Goal: Task Accomplishment & Management: Use online tool/utility

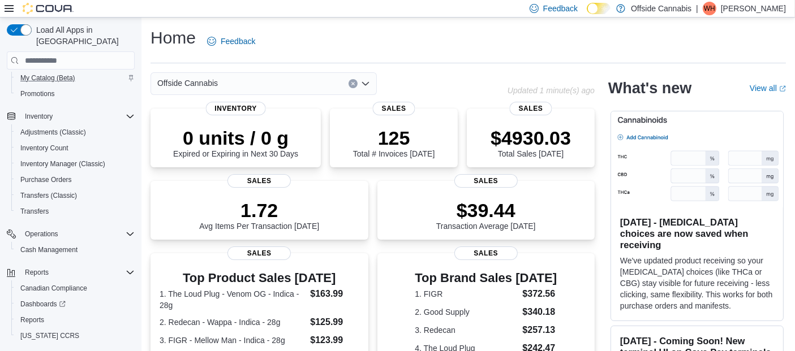
scroll to position [165, 0]
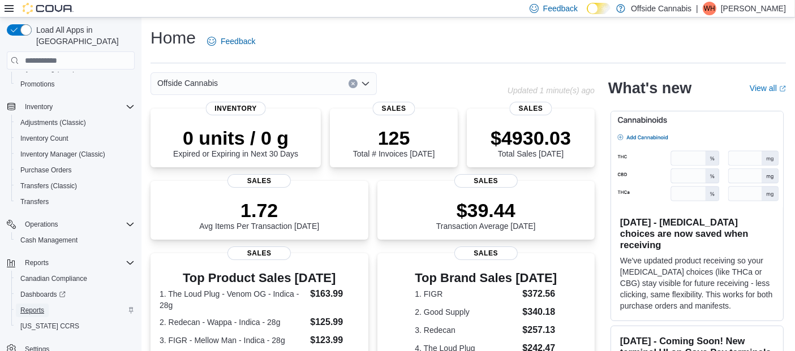
click at [48, 304] on link "Reports" at bounding box center [32, 311] width 33 height 14
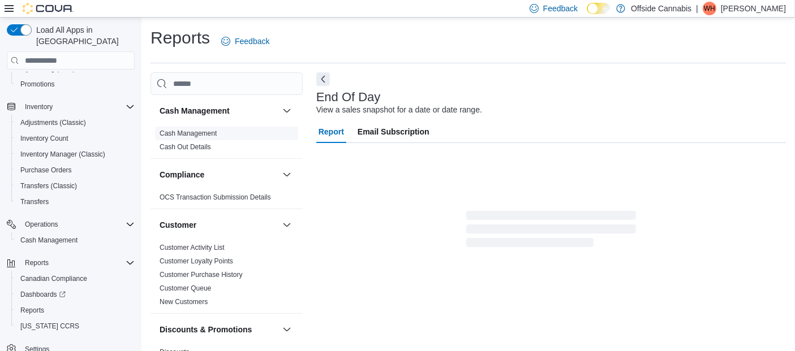
click at [202, 136] on link "Cash Management" at bounding box center [187, 134] width 57 height 8
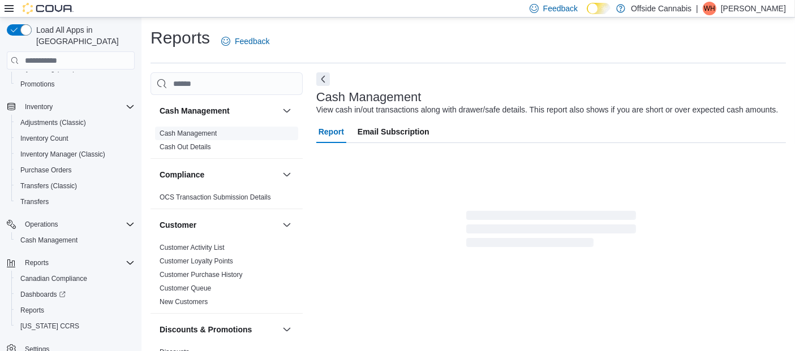
scroll to position [16, 0]
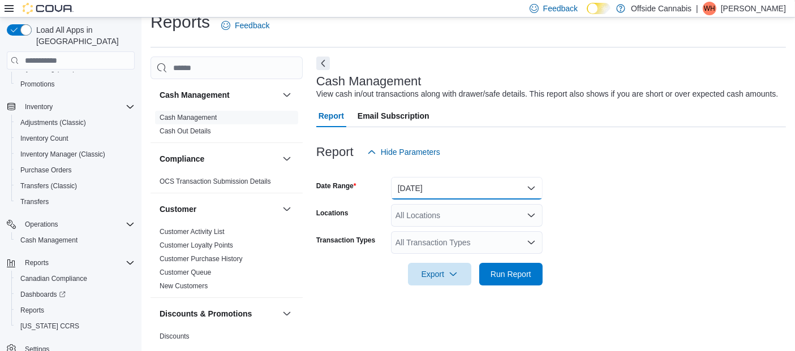
click at [486, 185] on button "Today" at bounding box center [467, 188] width 152 height 23
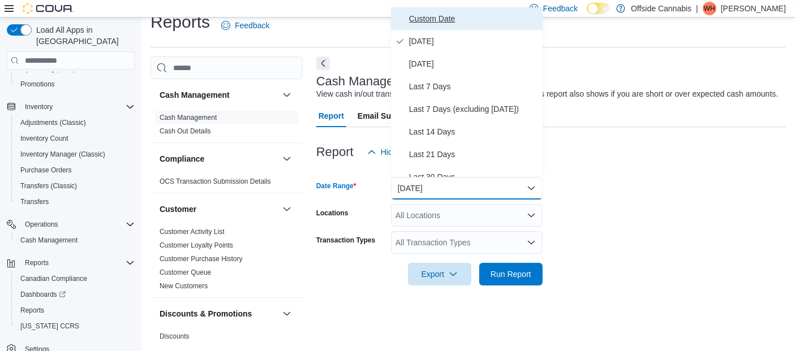
click at [445, 19] on span "Custom Date" at bounding box center [473, 19] width 129 height 14
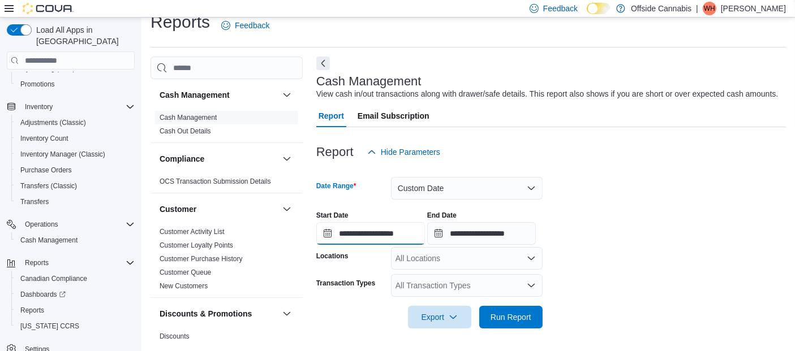
click at [323, 235] on input "**********" at bounding box center [370, 233] width 109 height 23
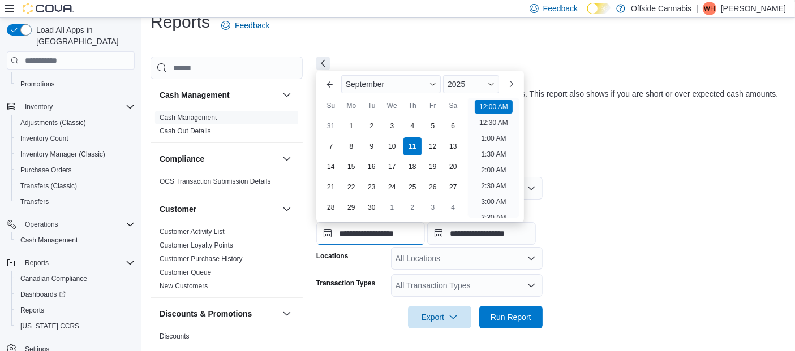
scroll to position [35, 0]
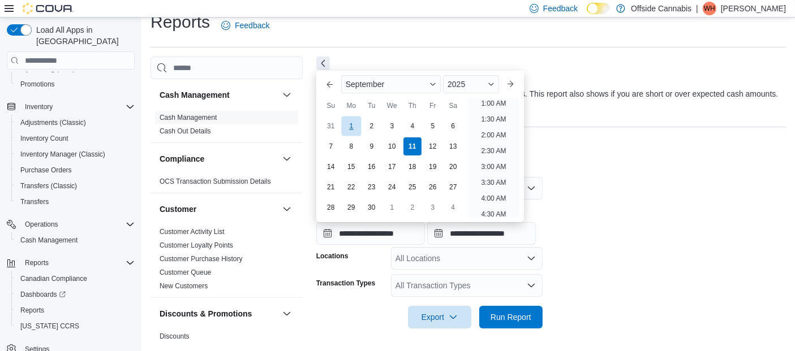
click at [356, 126] on div "1" at bounding box center [351, 126] width 20 height 20
type input "**********"
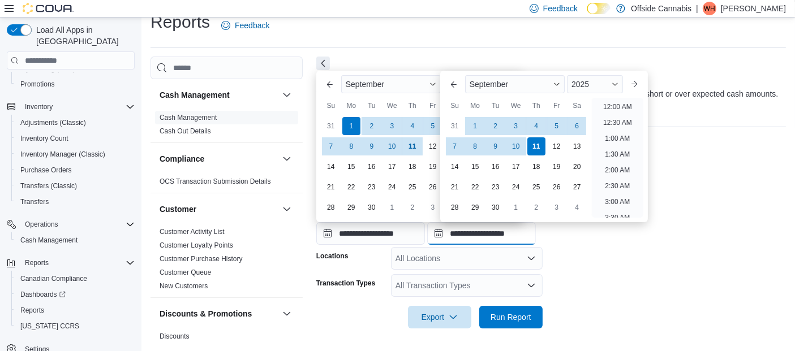
click at [448, 235] on input "**********" at bounding box center [481, 233] width 109 height 23
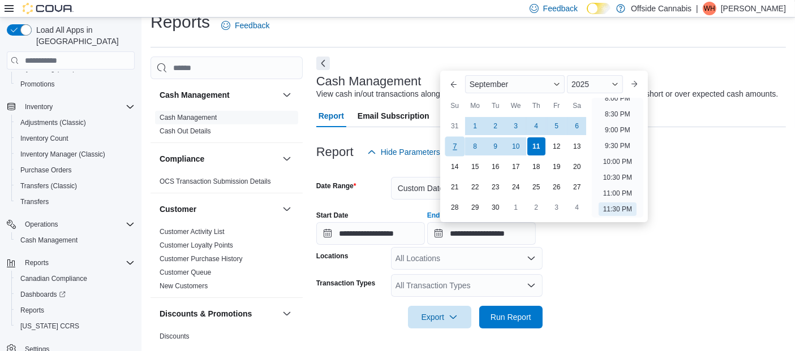
click at [460, 148] on div "7" at bounding box center [455, 146] width 20 height 20
type input "**********"
drag, startPoint x: 606, startPoint y: 291, endPoint x: 541, endPoint y: 264, distance: 70.0
click at [606, 291] on form "**********" at bounding box center [550, 245] width 469 height 165
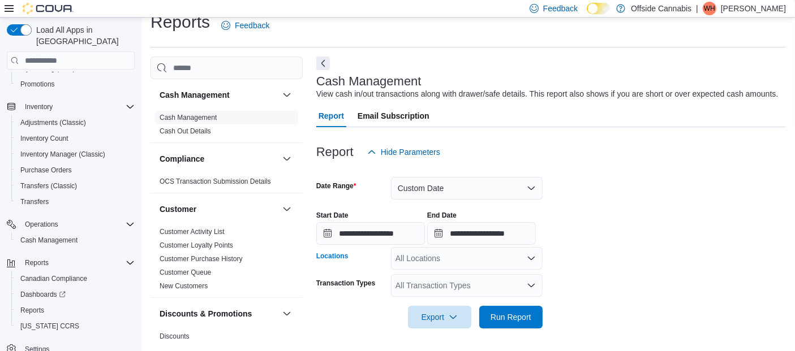
click at [514, 249] on div "All Locations" at bounding box center [467, 258] width 152 height 23
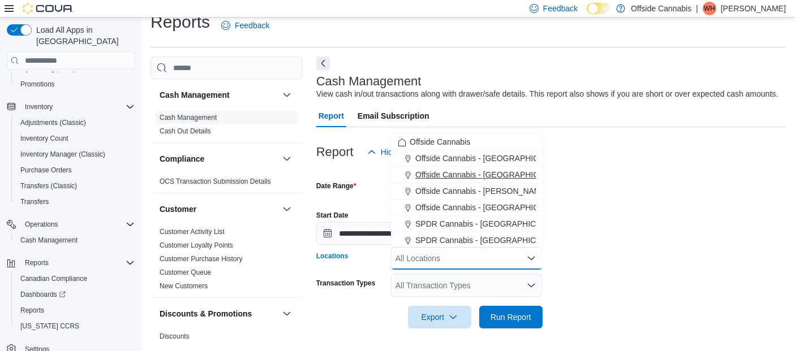
click at [506, 172] on span "Offside Cannabis - [GEOGRAPHIC_DATA]" at bounding box center [490, 174] width 150 height 11
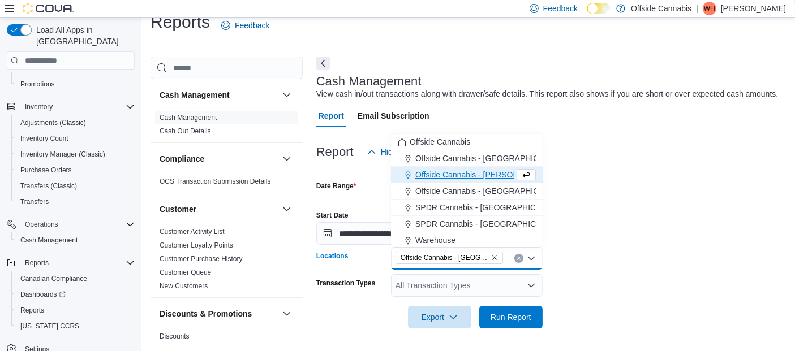
click at [562, 211] on div "**********" at bounding box center [550, 223] width 469 height 43
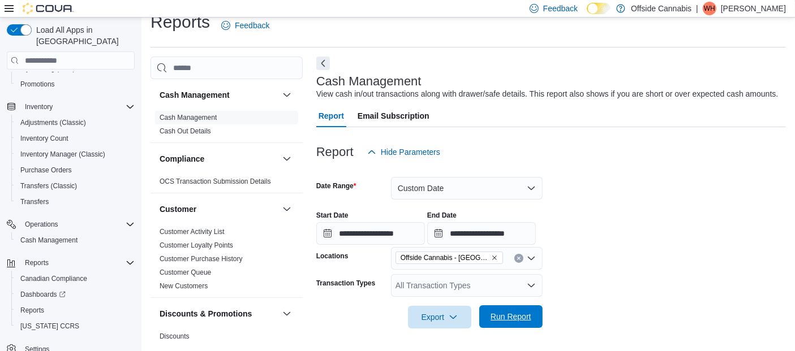
click at [536, 314] on button "Run Report" at bounding box center [510, 316] width 63 height 23
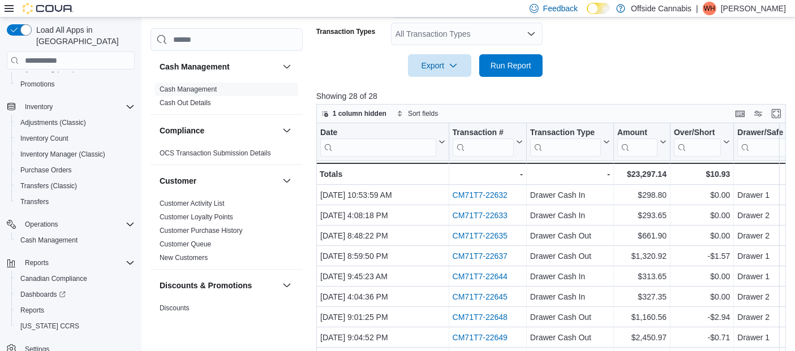
scroll to position [310, 0]
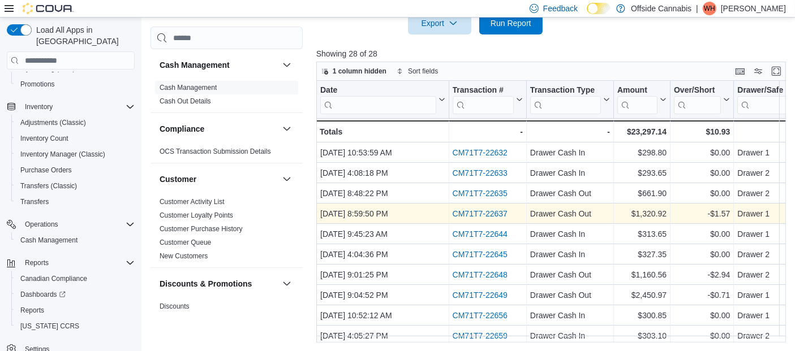
click at [465, 213] on link "CM71T7-22637" at bounding box center [479, 213] width 55 height 9
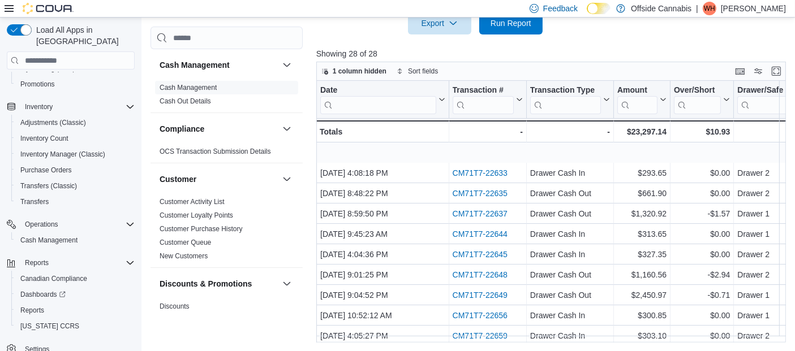
scroll to position [63, 0]
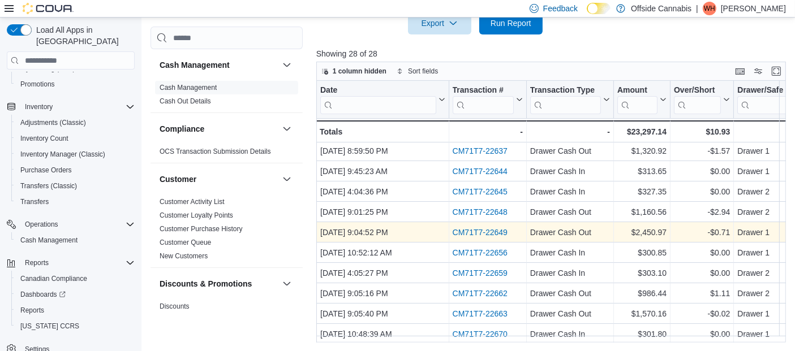
click at [473, 229] on link "CM71T7-22649" at bounding box center [479, 232] width 55 height 9
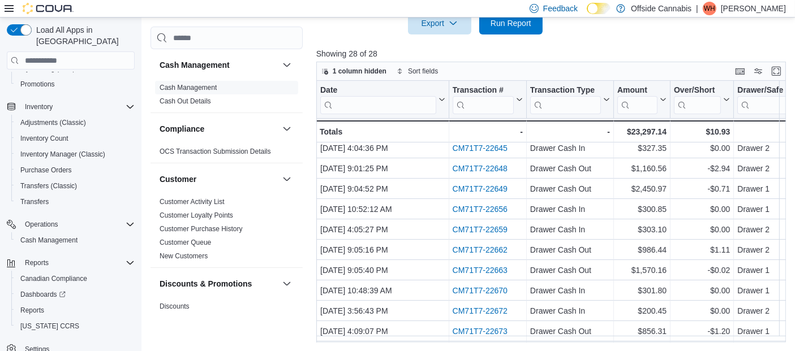
scroll to position [126, 0]
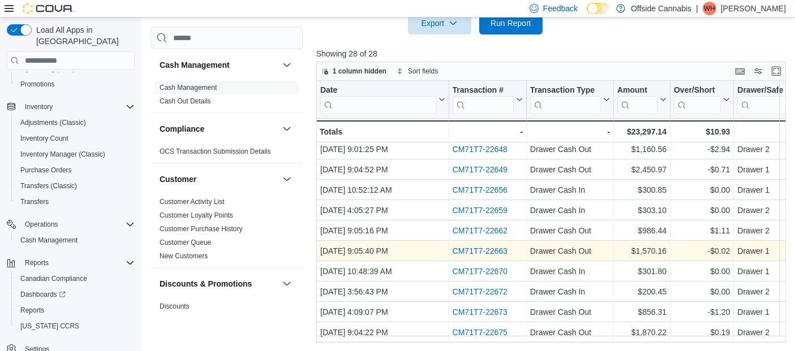
click at [494, 248] on link "CM71T7-22663" at bounding box center [479, 251] width 55 height 9
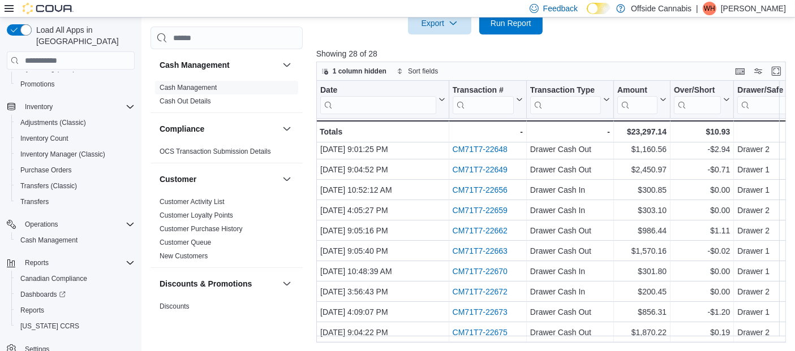
scroll to position [188, 0]
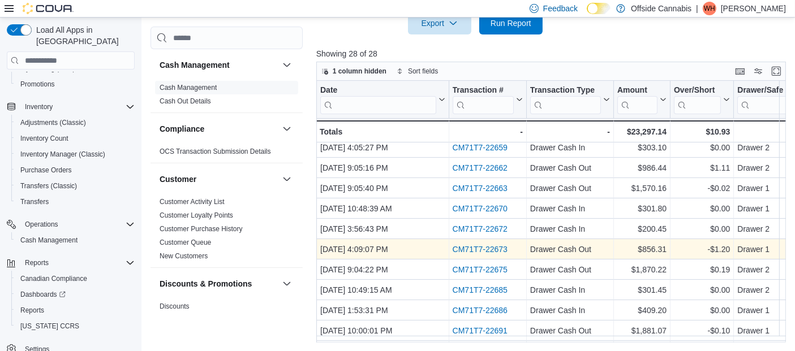
click at [485, 251] on link "CM71T7-22673" at bounding box center [479, 249] width 55 height 9
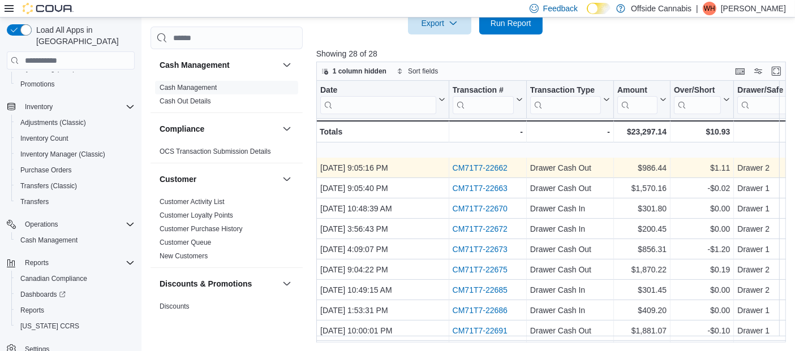
scroll to position [251, 0]
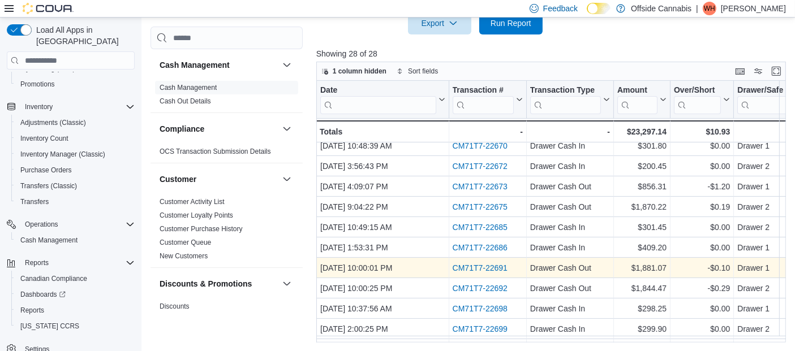
click at [474, 269] on link "CM71T7-22691" at bounding box center [479, 268] width 55 height 9
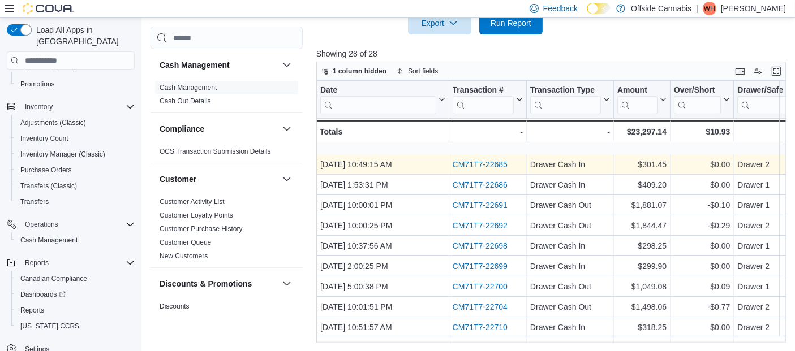
scroll to position [376, 0]
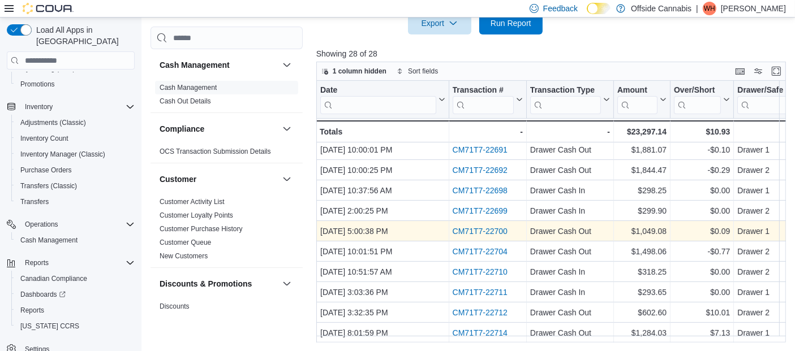
click at [483, 227] on link "CM71T7-22700" at bounding box center [479, 231] width 55 height 9
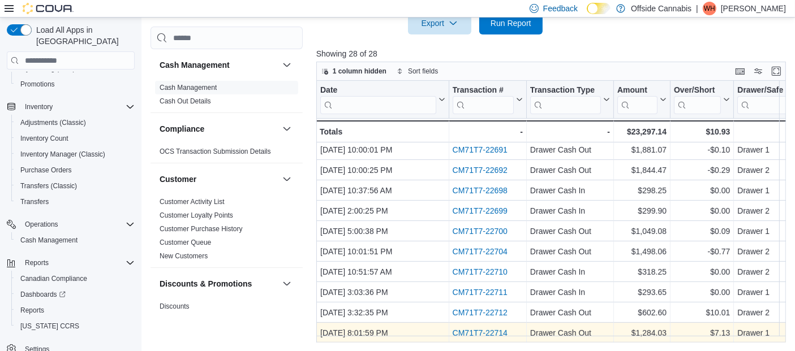
click at [476, 329] on link "CM71T7-22714" at bounding box center [479, 333] width 55 height 9
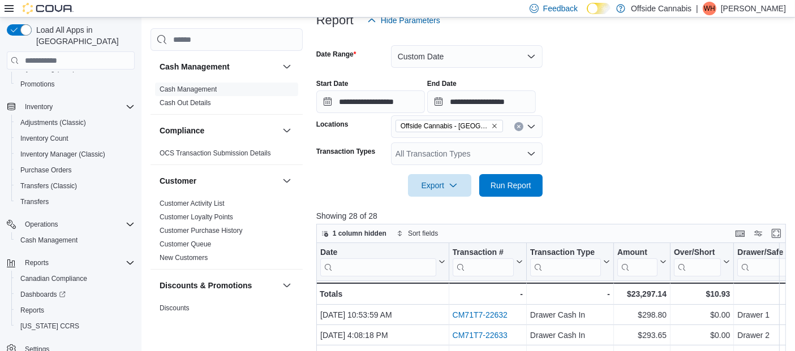
scroll to position [251, 0]
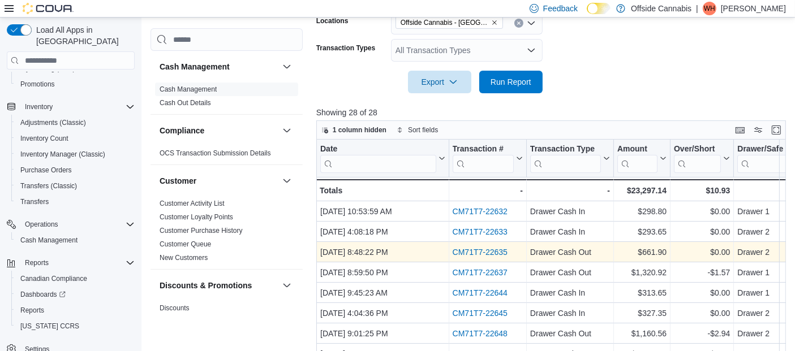
click at [486, 251] on link "CM71T7-22635" at bounding box center [479, 252] width 55 height 9
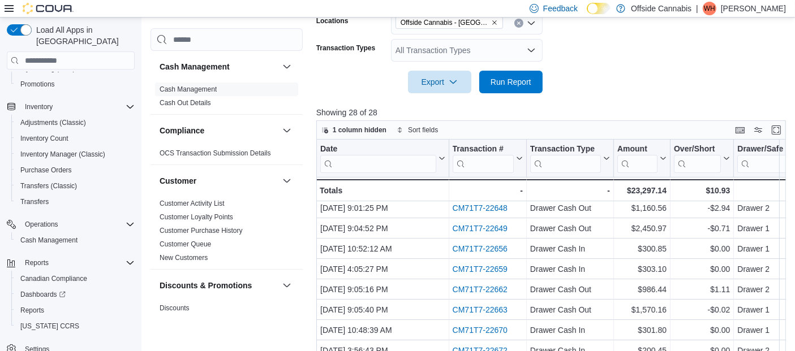
scroll to position [63, 0]
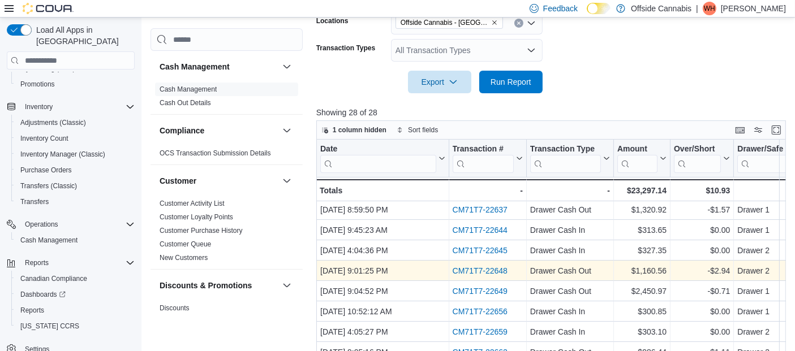
click at [486, 269] on link "CM71T7-22648" at bounding box center [479, 270] width 55 height 9
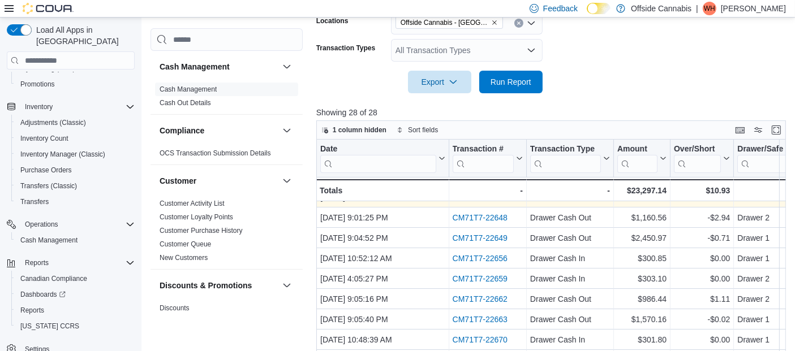
scroll to position [126, 0]
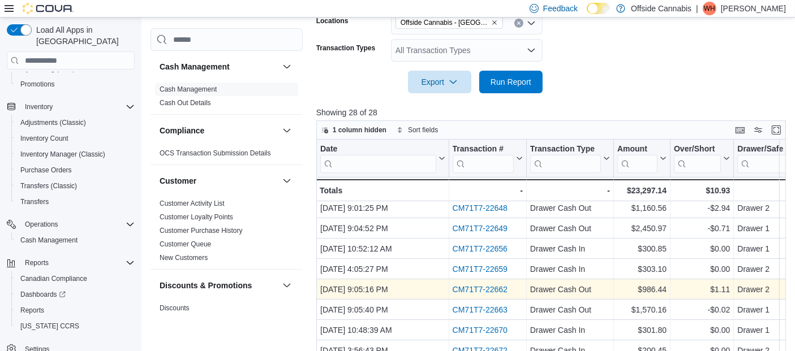
click at [484, 292] on link "CM71T7-22662" at bounding box center [479, 289] width 55 height 9
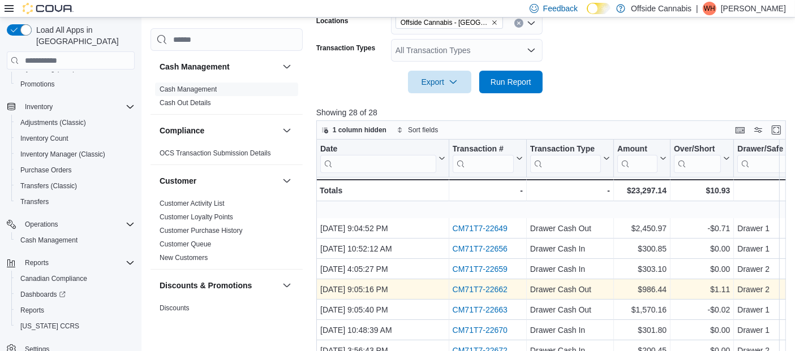
scroll to position [188, 0]
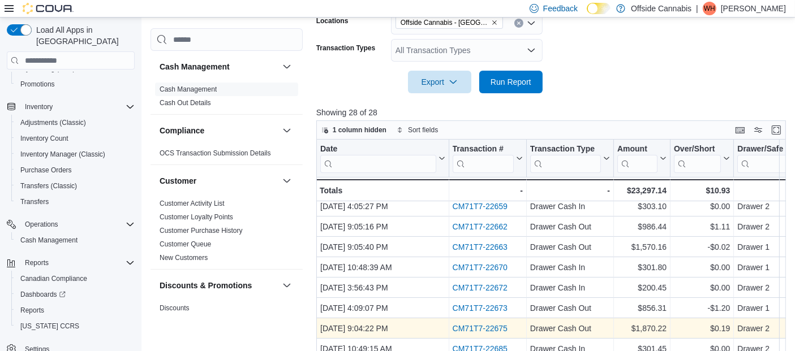
click at [487, 326] on link "CM71T7-22675" at bounding box center [479, 328] width 55 height 9
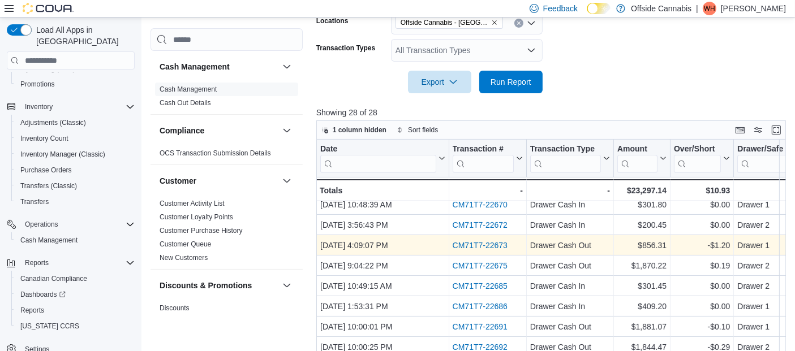
scroll to position [314, 0]
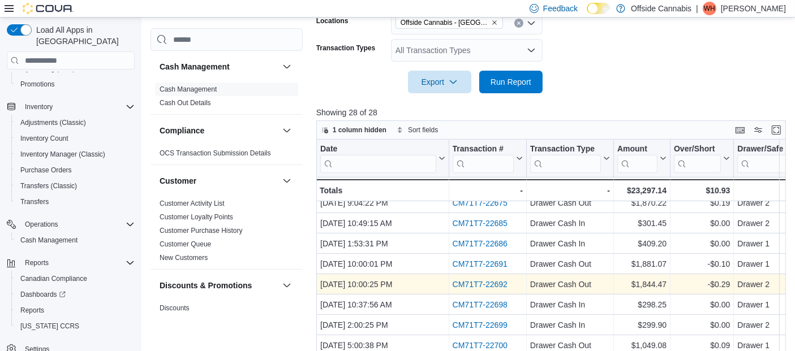
click at [491, 283] on link "CM71T7-22692" at bounding box center [479, 284] width 55 height 9
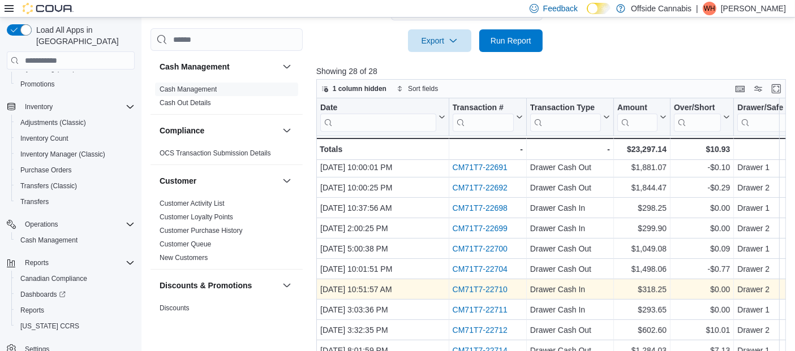
scroll to position [310, 0]
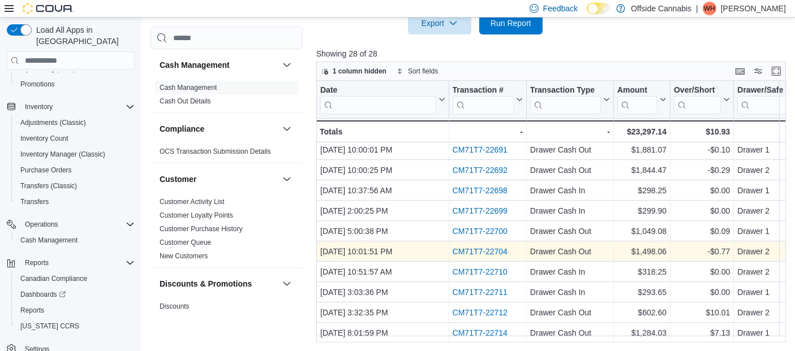
click at [481, 247] on link "CM71T7-22704" at bounding box center [479, 251] width 55 height 9
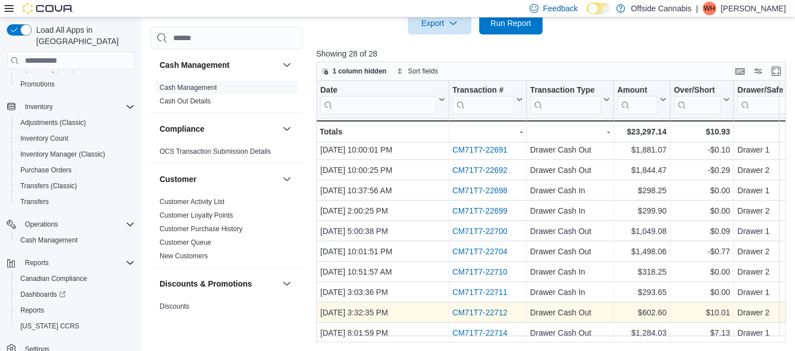
click at [482, 308] on link "CM71T7-22712" at bounding box center [479, 312] width 55 height 9
